Goal: Task Accomplishment & Management: Use online tool/utility

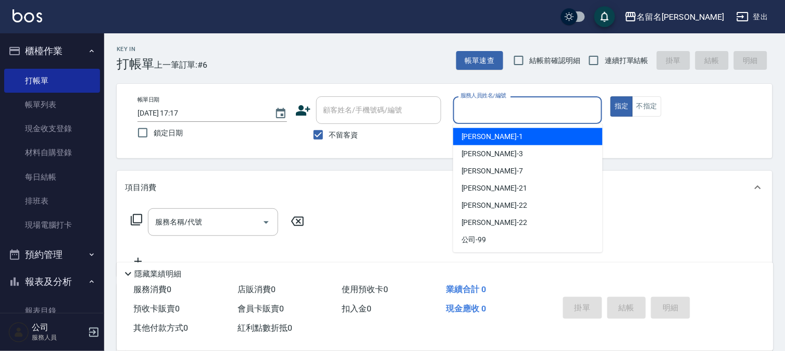
drag, startPoint x: 513, startPoint y: 110, endPoint x: 496, endPoint y: 152, distance: 45.6
click at [513, 113] on input "服務人員姓名/編號" at bounding box center [528, 110] width 140 height 18
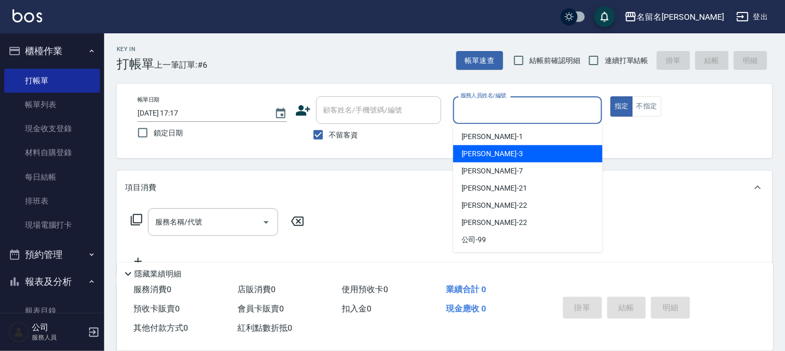
click at [494, 151] on div "[PERSON_NAME]-3" at bounding box center [528, 153] width 150 height 17
type input "[PERSON_NAME]-3"
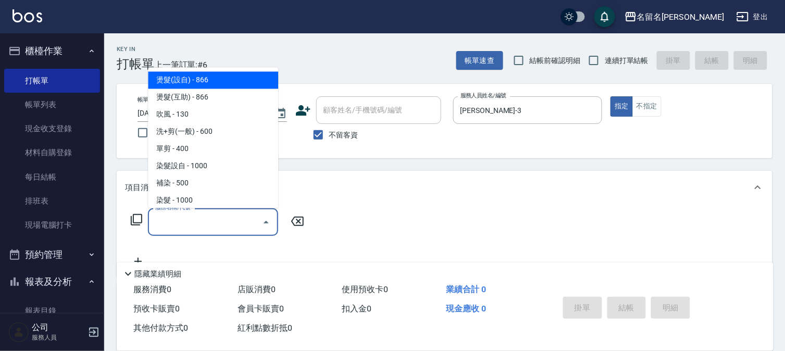
click at [191, 211] on div "服務名稱/代號 服務名稱/代號" at bounding box center [213, 222] width 130 height 28
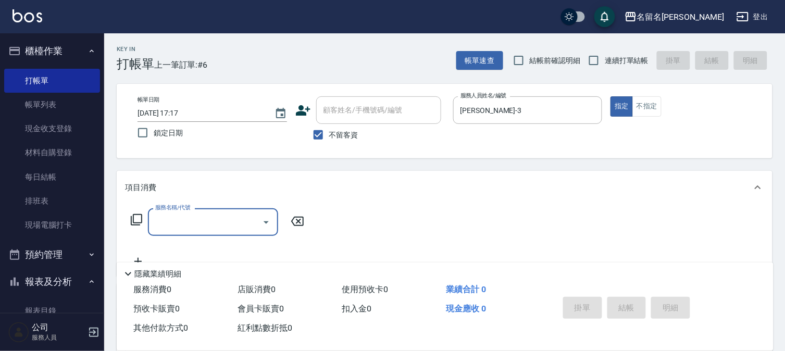
click at [201, 223] on input "服務名稱/代號" at bounding box center [205, 222] width 105 height 18
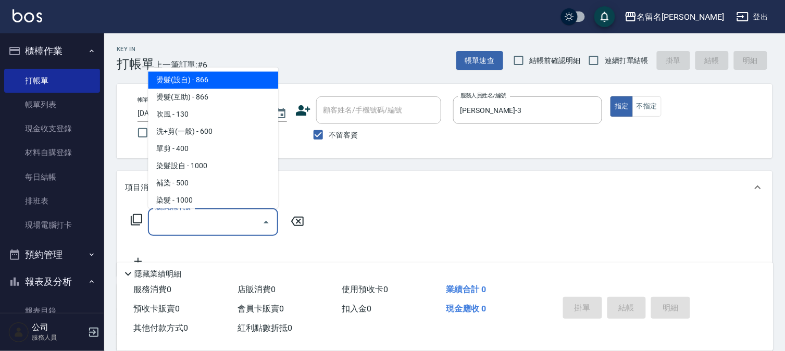
click at [181, 221] on input "服務名稱/代號" at bounding box center [205, 222] width 105 height 18
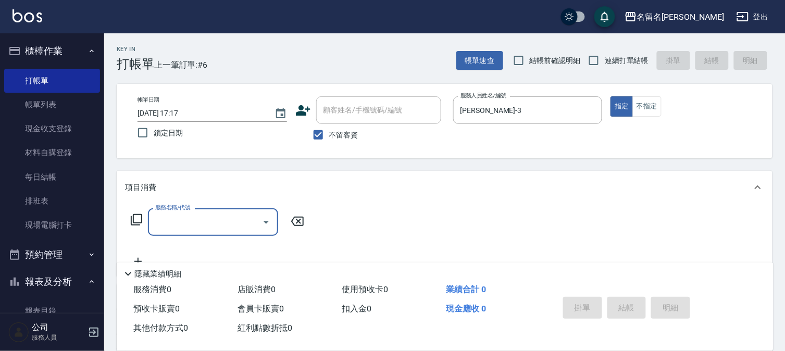
click at [179, 223] on input "服務名稱/代號" at bounding box center [205, 222] width 105 height 18
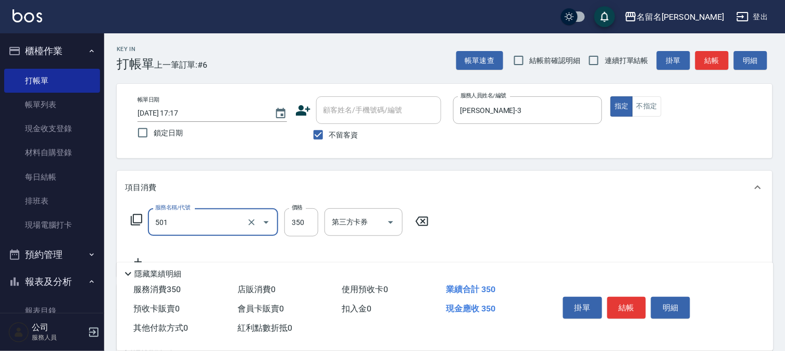
type input "P.S洗髮(501)"
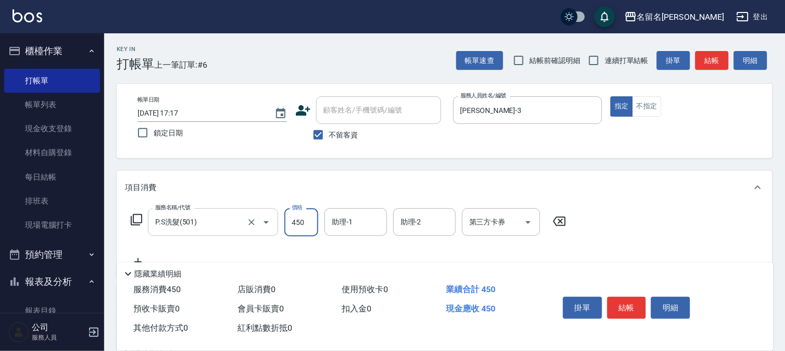
type input "450"
click at [341, 220] on input "助理-1" at bounding box center [355, 222] width 53 height 18
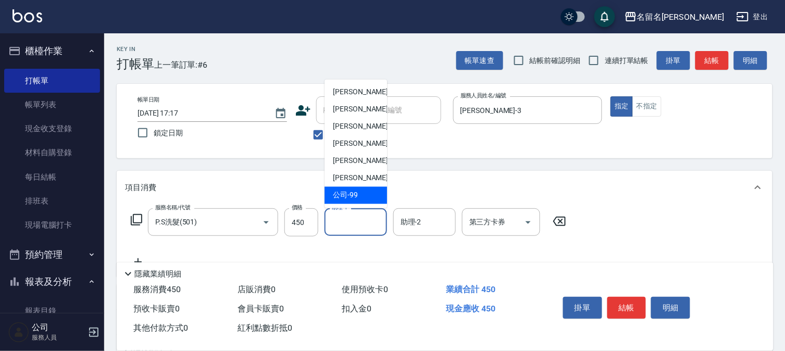
click at [361, 197] on div "公司 -99" at bounding box center [356, 195] width 63 height 17
type input "公司-99"
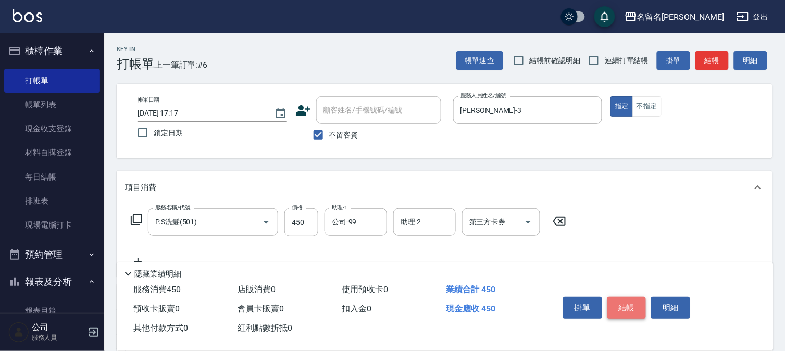
click at [622, 305] on button "結帳" at bounding box center [627, 308] width 39 height 22
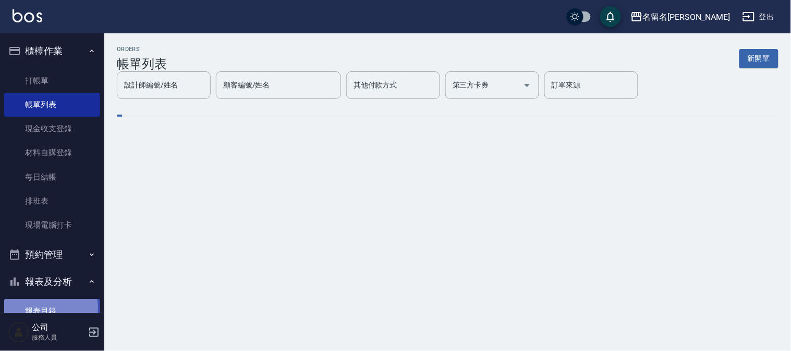
click at [50, 307] on link "報表目錄" at bounding box center [52, 311] width 96 height 24
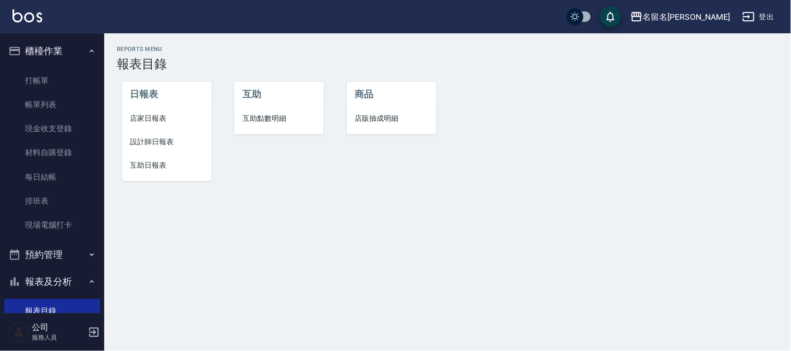
click at [140, 165] on span "互助日報表" at bounding box center [166, 165] width 73 height 11
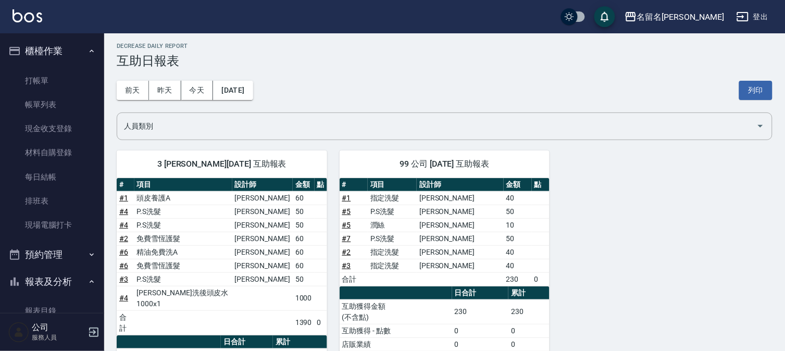
scroll to position [58, 0]
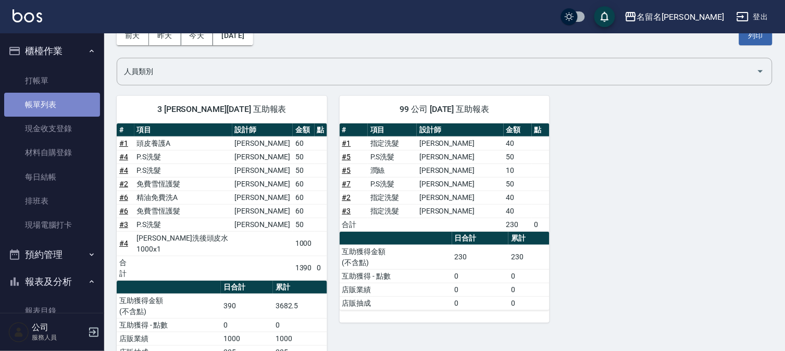
click at [55, 106] on link "帳單列表" at bounding box center [52, 105] width 96 height 24
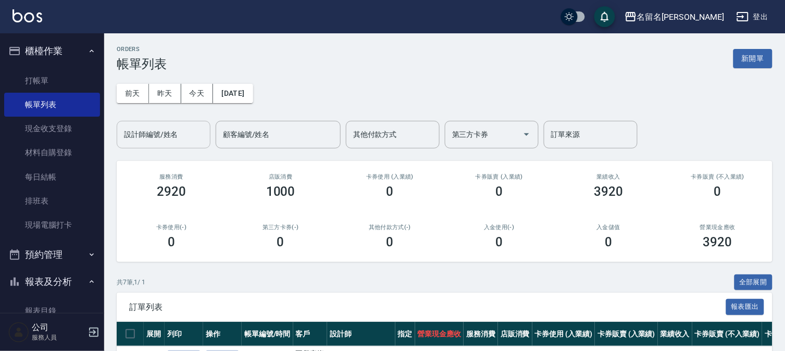
click at [167, 132] on input "設計師編號/姓名" at bounding box center [163, 135] width 84 height 18
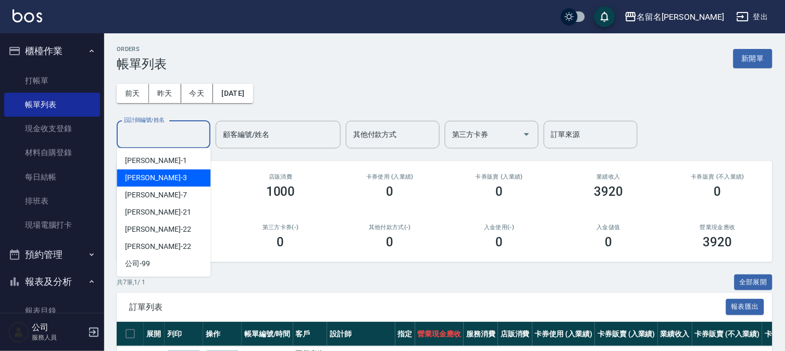
click at [160, 171] on div "[PERSON_NAME]-3" at bounding box center [164, 177] width 94 height 17
type input "[PERSON_NAME]-3"
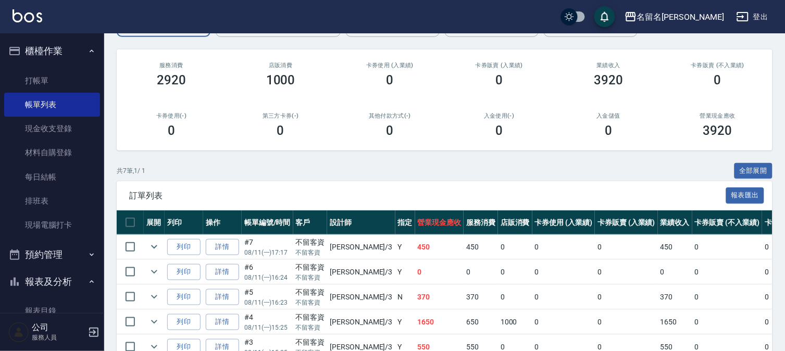
scroll to position [174, 0]
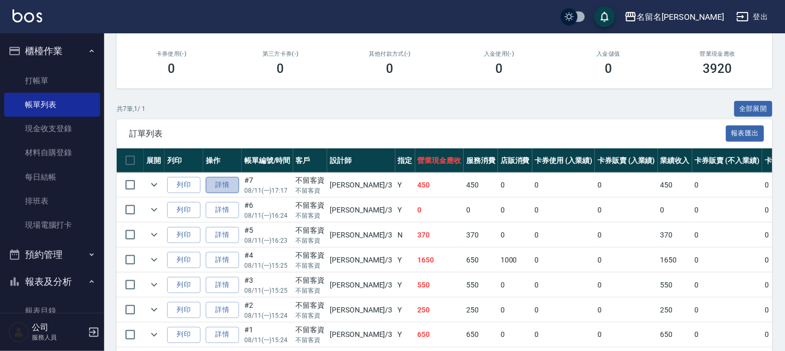
click at [219, 183] on link "詳情" at bounding box center [222, 185] width 33 height 16
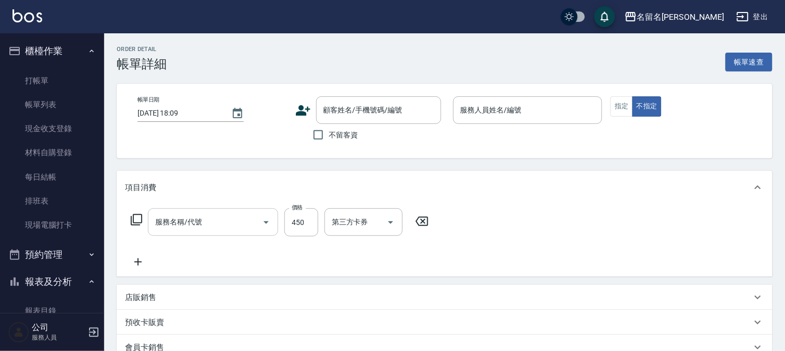
type input "[DATE] 17:17"
checkbox input "true"
type input "[PERSON_NAME]-3"
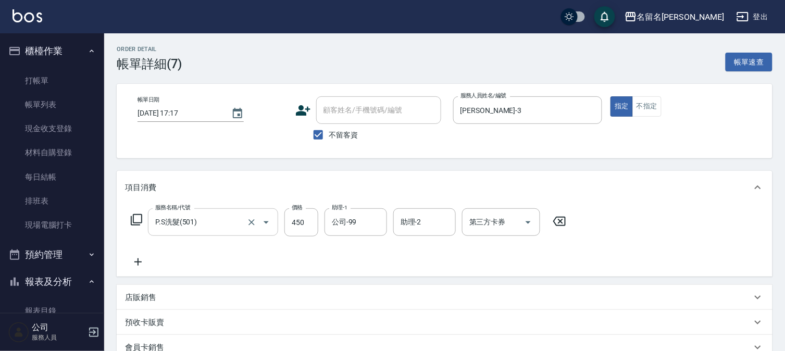
type input "P.S洗髮(501)"
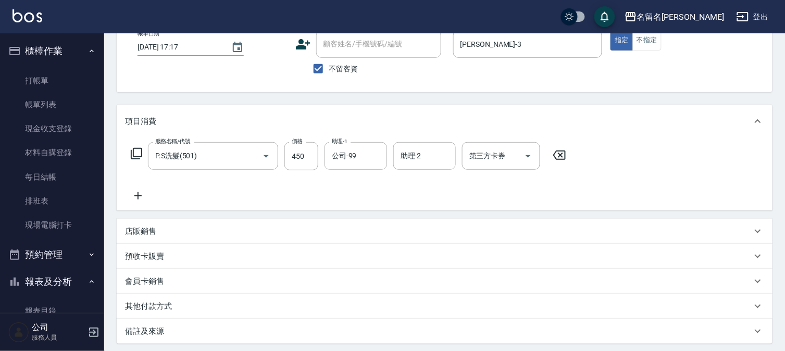
scroll to position [170, 0]
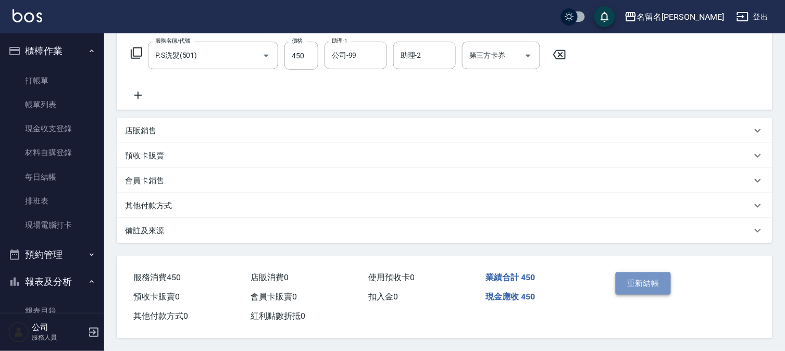
click at [642, 277] on button "重新結帳" at bounding box center [643, 284] width 55 height 22
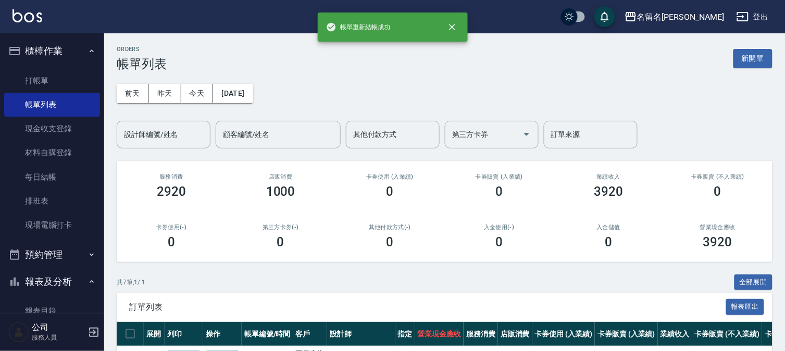
click at [52, 306] on link "報表目錄" at bounding box center [52, 311] width 96 height 24
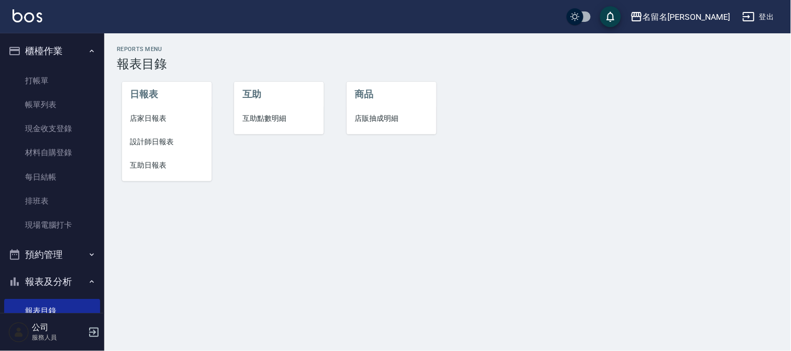
click at [147, 143] on span "設計師日報表" at bounding box center [166, 142] width 73 height 11
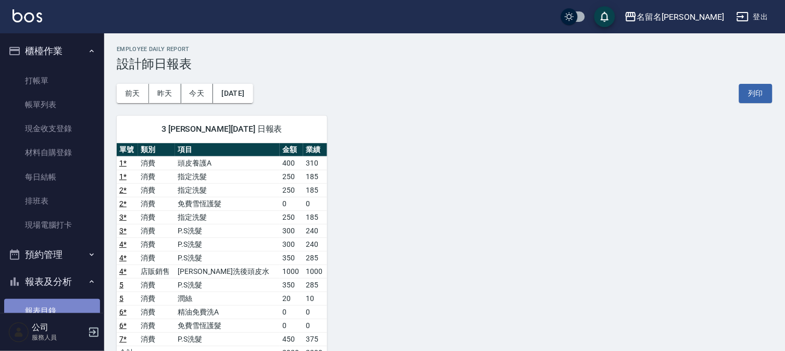
drag, startPoint x: 50, startPoint y: 303, endPoint x: 45, endPoint y: 280, distance: 23.4
click at [50, 301] on link "報表目錄" at bounding box center [52, 311] width 96 height 24
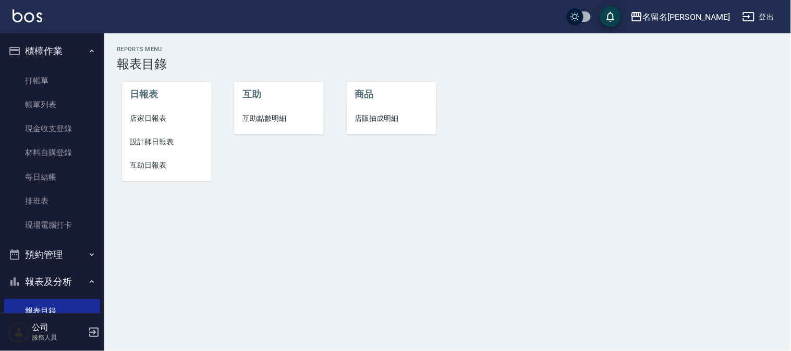
click at [146, 162] on span "互助日報表" at bounding box center [166, 165] width 73 height 11
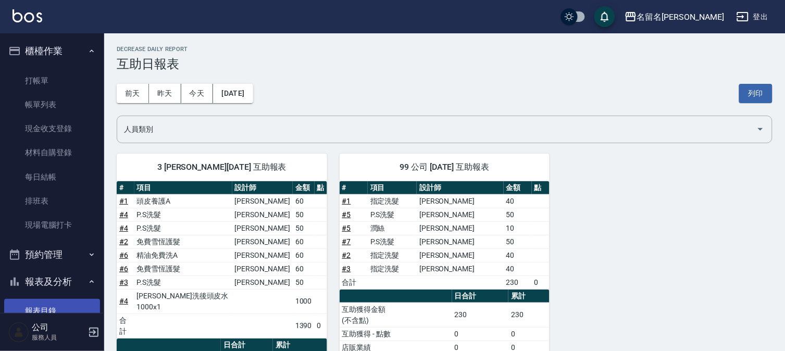
click at [47, 305] on link "報表目錄" at bounding box center [52, 311] width 96 height 24
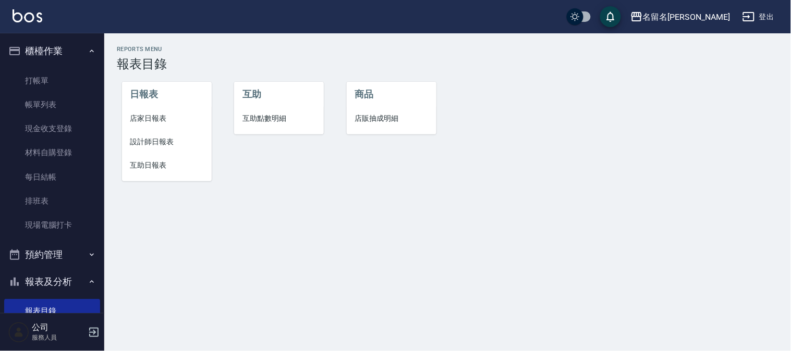
click at [155, 138] on span "設計師日報表" at bounding box center [166, 142] width 73 height 11
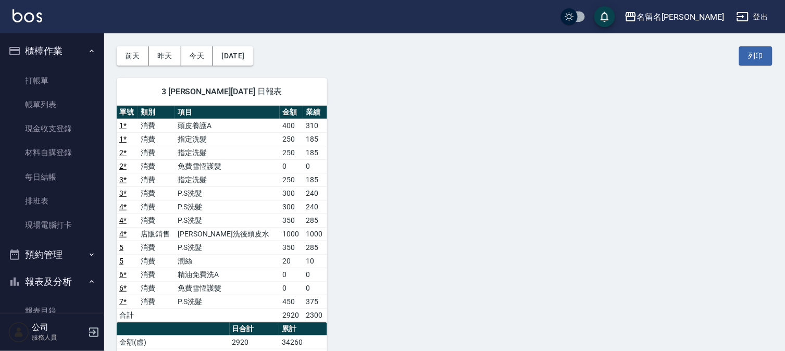
scroll to position [58, 0]
